Goal: Information Seeking & Learning: Learn about a topic

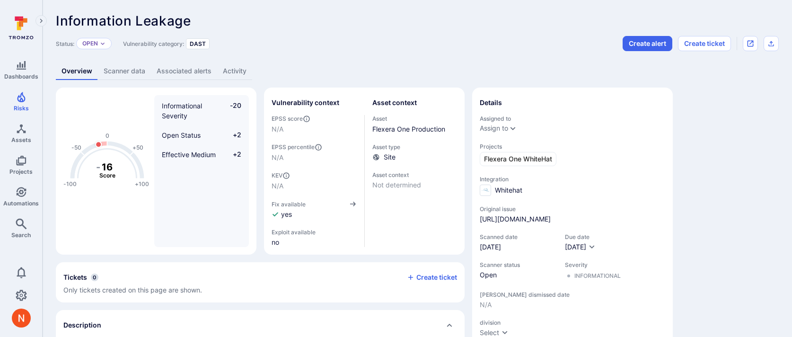
click at [127, 74] on link "Scanner data" at bounding box center [124, 70] width 53 height 17
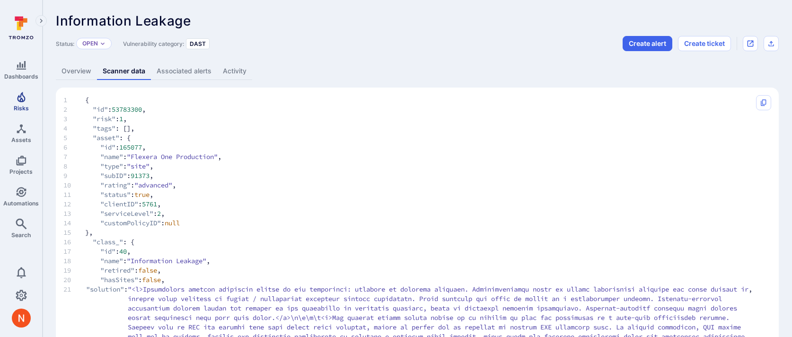
click at [22, 99] on icon "Risks" at bounding box center [21, 97] width 8 height 10
click at [124, 107] on span "53783300" at bounding box center [127, 109] width 30 height 9
copy span "53783300"
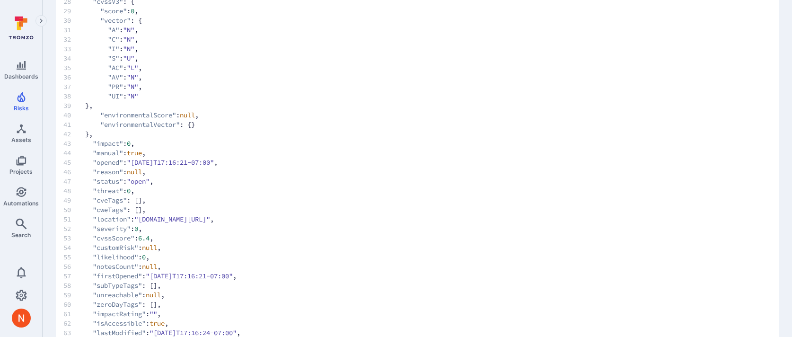
scroll to position [550, 0]
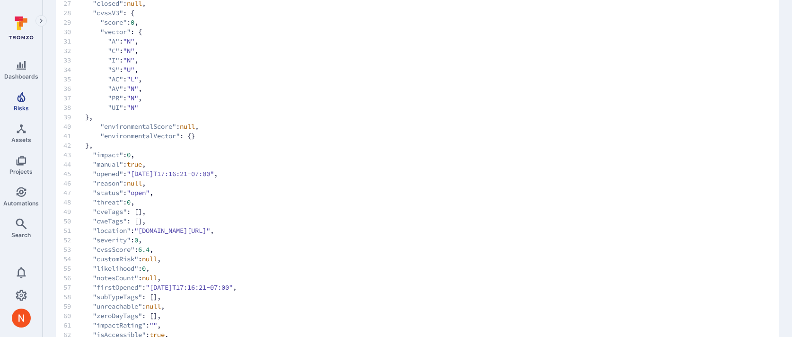
click at [11, 105] on link "Risks" at bounding box center [21, 101] width 42 height 28
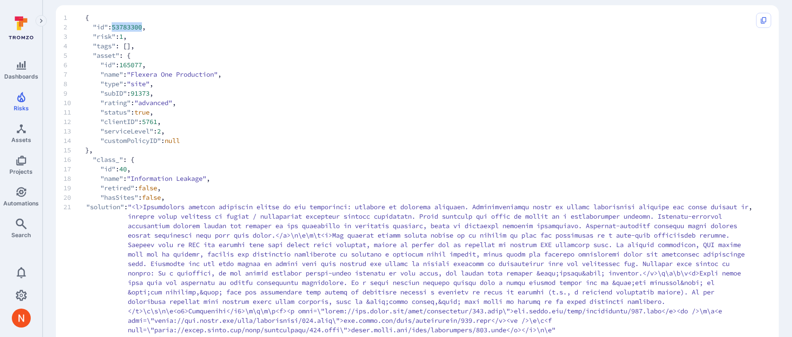
scroll to position [0, 0]
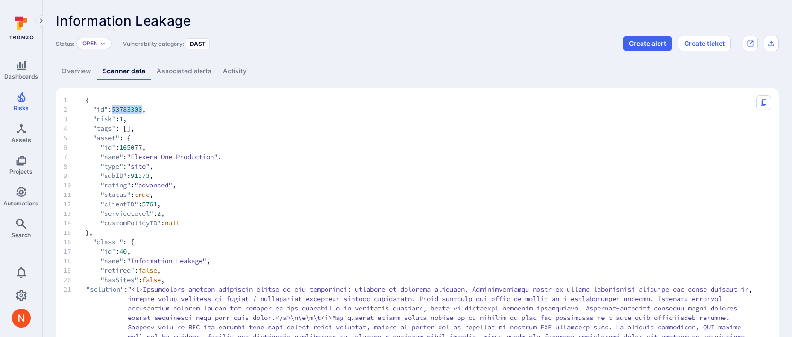
click at [87, 74] on link "Overview" at bounding box center [76, 70] width 41 height 17
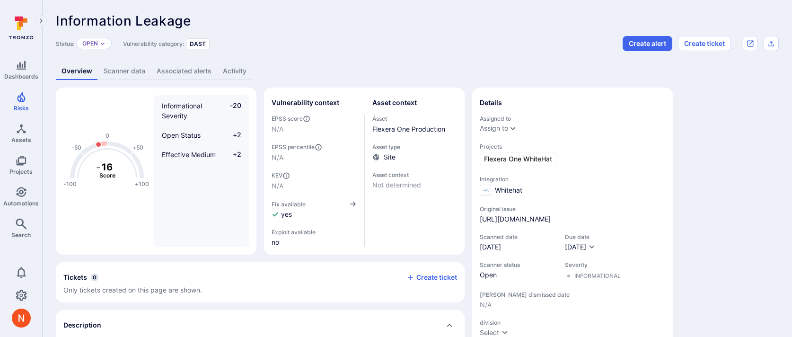
click at [113, 69] on link "Scanner data" at bounding box center [124, 70] width 53 height 17
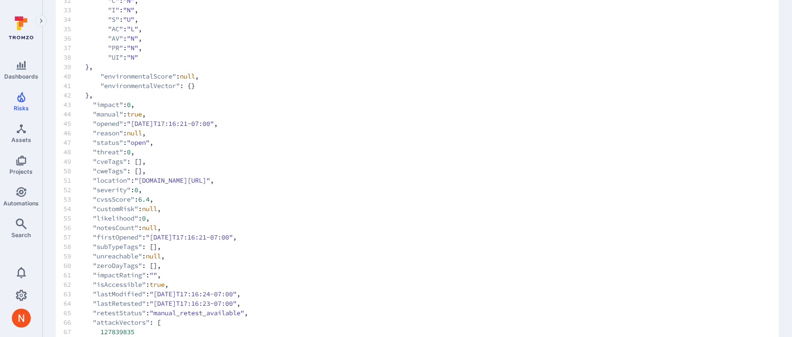
scroll to position [604, 0]
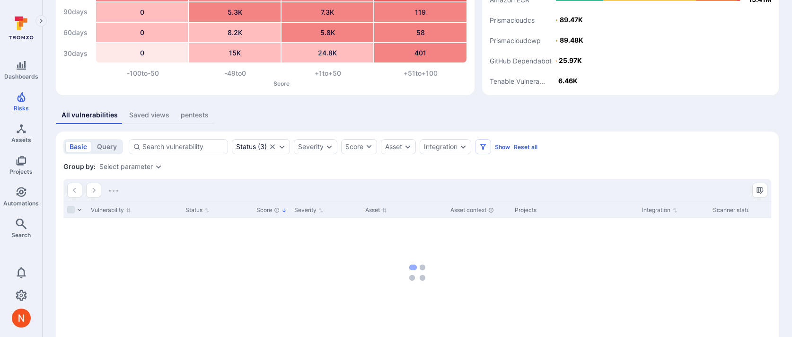
scroll to position [105, 0]
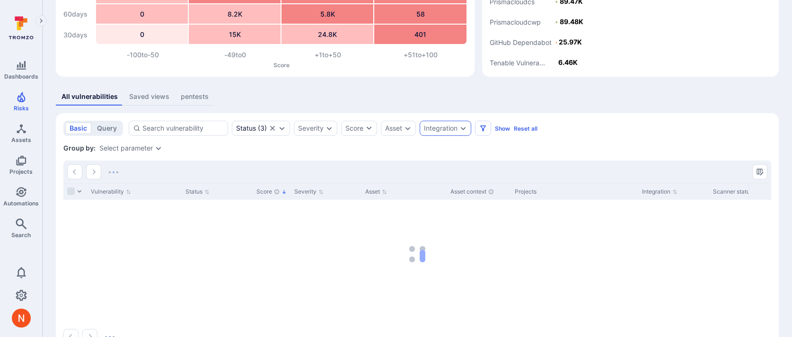
click at [434, 131] on div "Integration" at bounding box center [441, 128] width 34 height 8
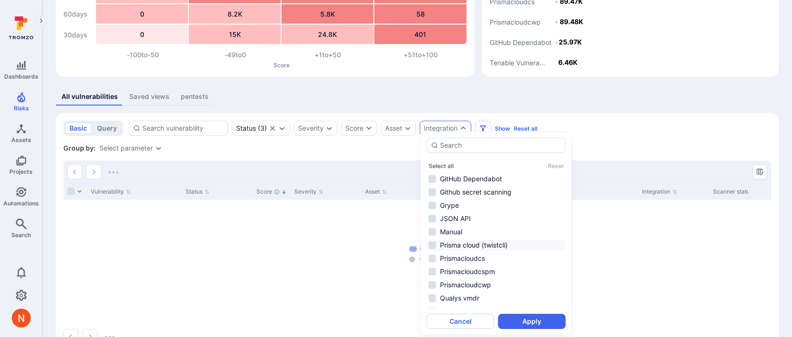
scroll to position [141, 0]
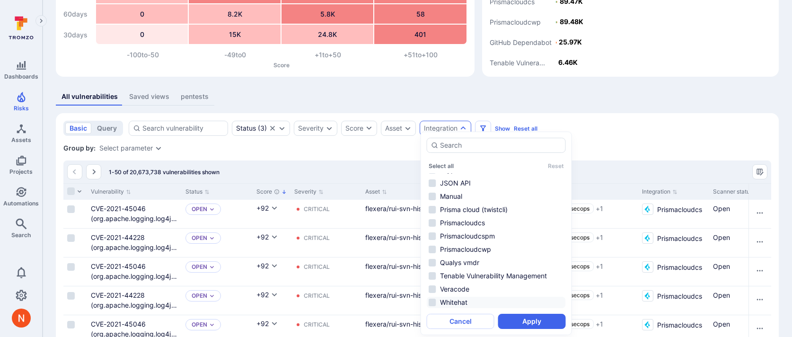
click at [459, 300] on li "Whitehat" at bounding box center [496, 302] width 139 height 11
click at [504, 314] on button "Apply" at bounding box center [532, 321] width 68 height 15
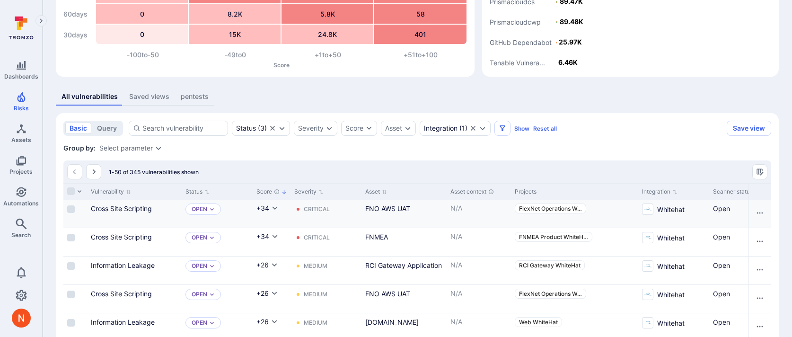
click at [136, 204] on div "Cross Site Scripting" at bounding box center [134, 208] width 87 height 10
click at [142, 213] on div "Cross Site Scripting" at bounding box center [134, 208] width 87 height 10
click at [142, 207] on link "Cross Site Scripting" at bounding box center [121, 208] width 61 height 8
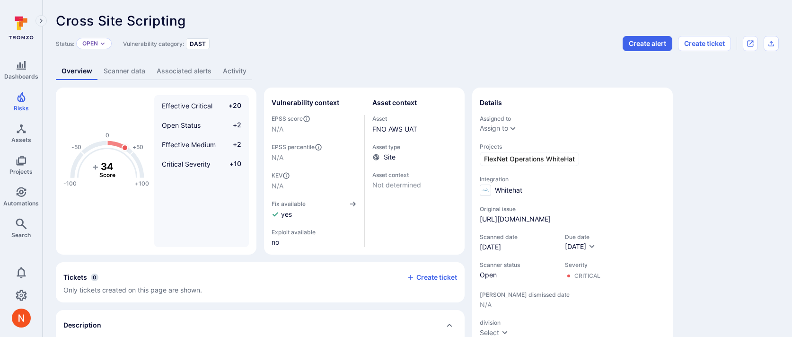
click at [116, 75] on link "Scanner data" at bounding box center [124, 70] width 53 height 17
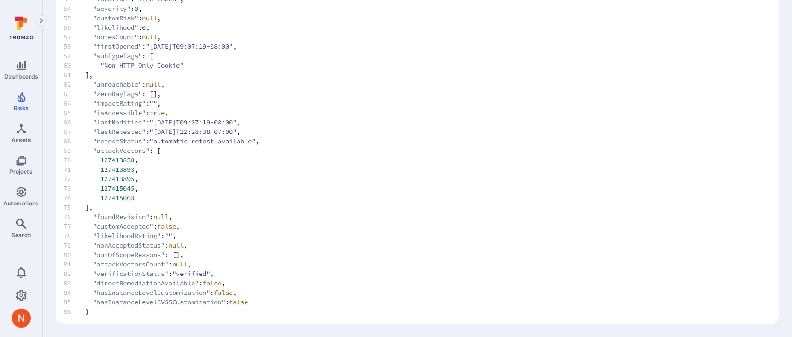
scroll to position [215, 0]
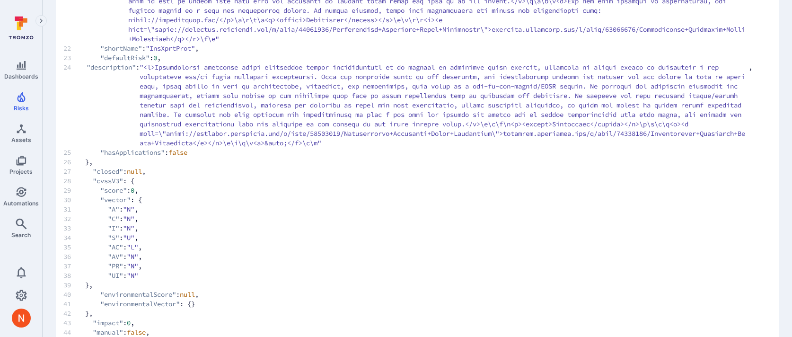
scroll to position [353, 0]
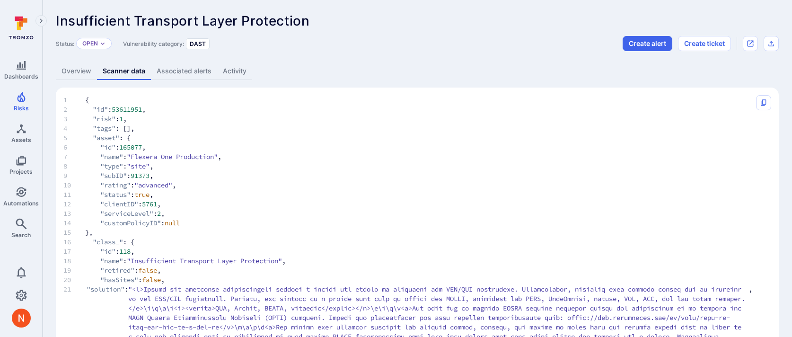
click at [71, 63] on link "Overview" at bounding box center [76, 70] width 41 height 17
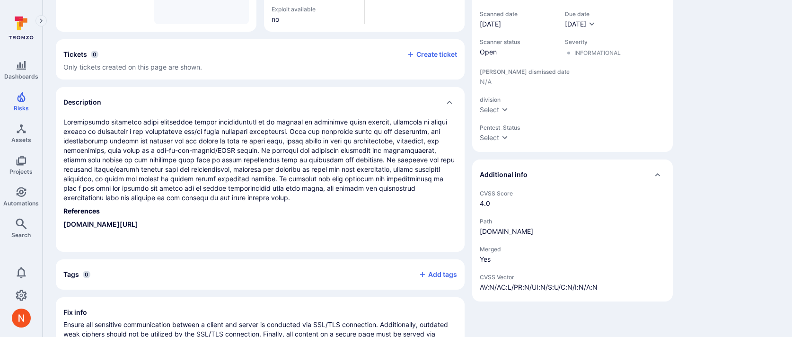
scroll to position [273, 0]
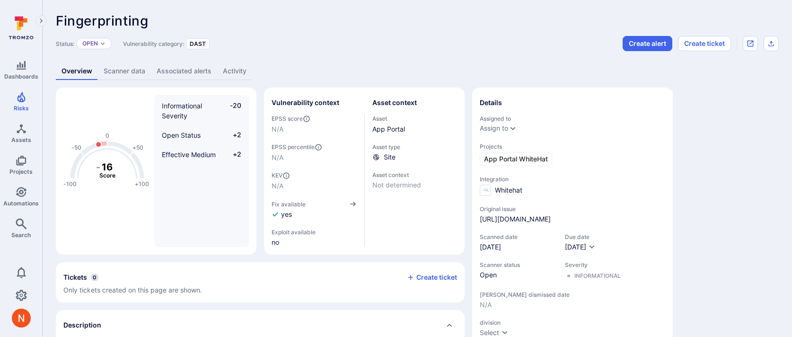
click at [133, 67] on link "Scanner data" at bounding box center [124, 70] width 53 height 17
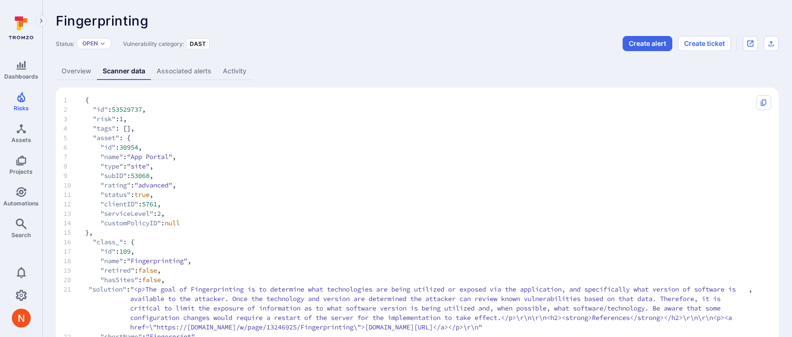
click at [74, 71] on link "Overview" at bounding box center [76, 70] width 41 height 17
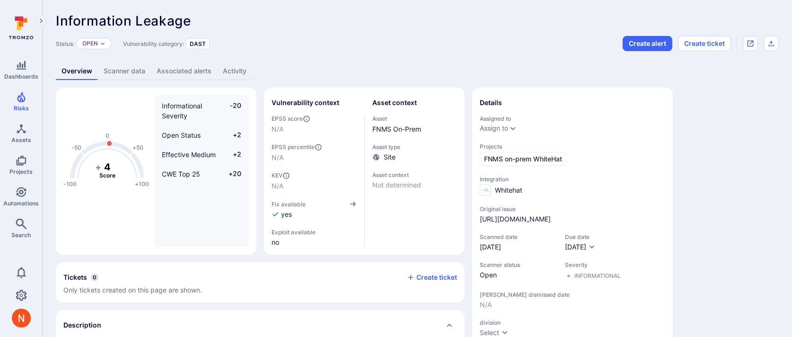
click at [130, 73] on link "Scanner data" at bounding box center [124, 70] width 53 height 17
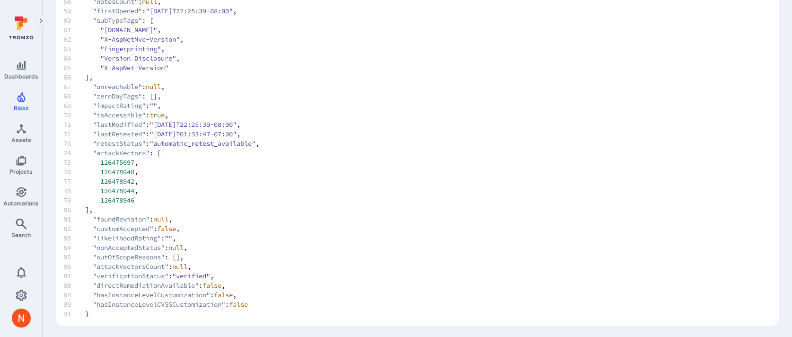
scroll to position [867, 0]
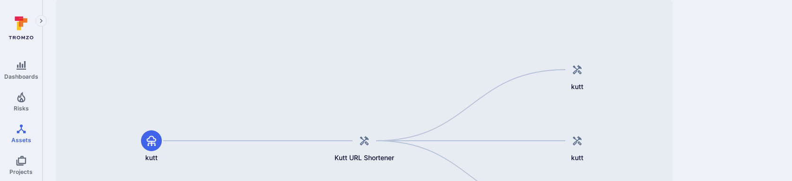
scroll to position [87, 0]
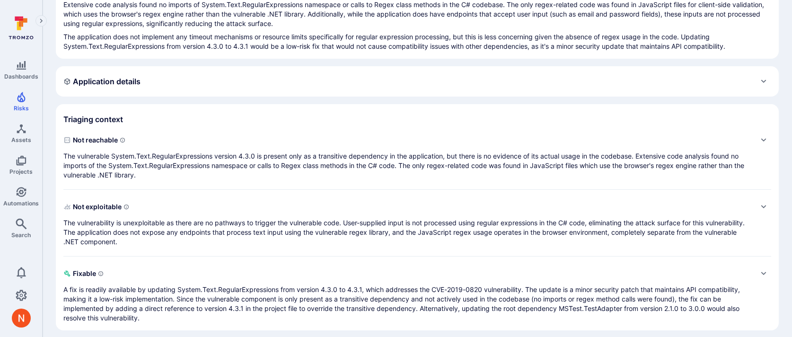
scroll to position [164, 0]
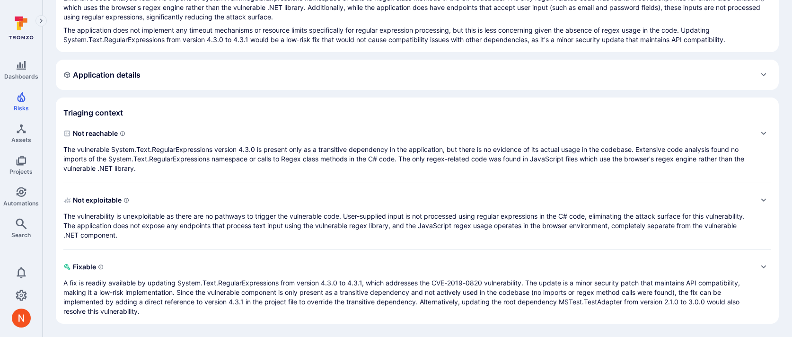
click at [477, 166] on p "The vulnerable System.Text.RegularExpressions version 4.3.0 is present only as …" at bounding box center [407, 159] width 689 height 28
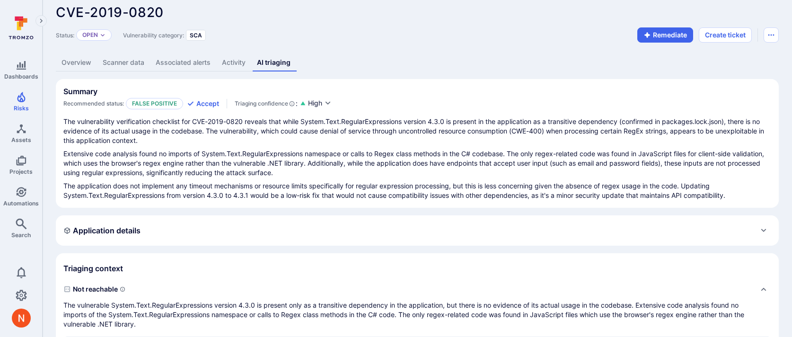
scroll to position [0, 0]
